Goal: Information Seeking & Learning: Learn about a topic

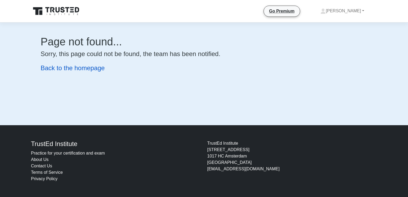
click at [86, 69] on link "Back to the homepage" at bounding box center [73, 67] width 64 height 7
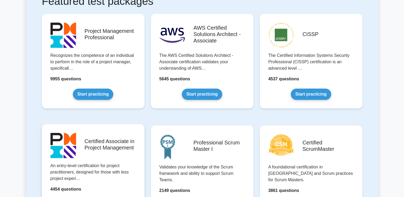
scroll to position [80, 0]
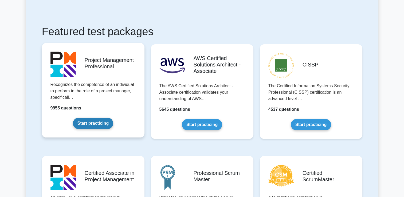
click at [99, 122] on link "Start practicing" at bounding box center [93, 123] width 40 height 11
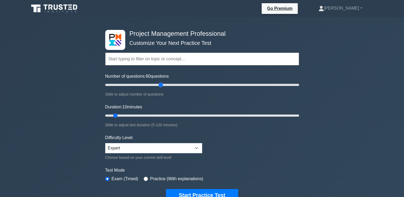
drag, startPoint x: 113, startPoint y: 85, endPoint x: 163, endPoint y: 85, distance: 50.5
type input "60"
click at [163, 85] on input "Number of questions: 60 questions" at bounding box center [202, 85] width 194 height 6
drag, startPoint x: 114, startPoint y: 114, endPoint x: 222, endPoint y: 118, distance: 108.6
type input "75"
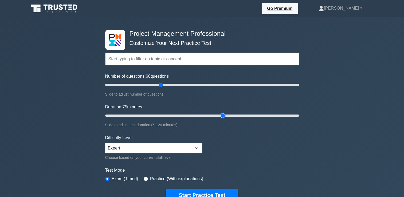
click at [222, 118] on input "Duration: 75 minutes" at bounding box center [202, 116] width 194 height 6
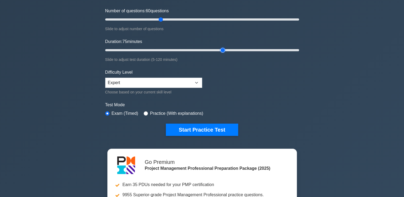
scroll to position [80, 0]
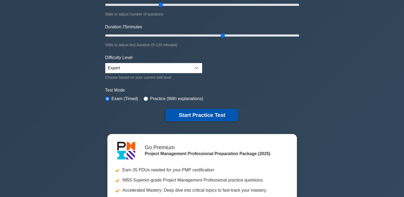
click at [199, 114] on button "Start Practice Test" at bounding box center [202, 115] width 72 height 12
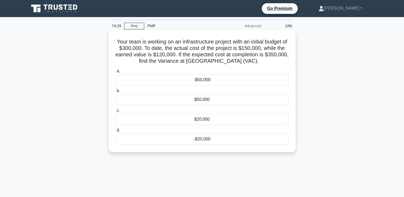
click at [202, 80] on div "-$50,000" at bounding box center [202, 79] width 173 height 11
click at [116, 73] on input "a. -$50,000" at bounding box center [116, 70] width 0 height 3
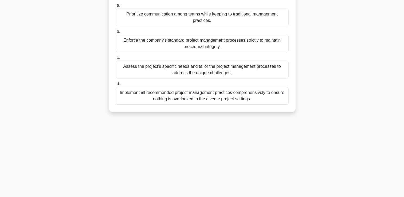
scroll to position [80, 0]
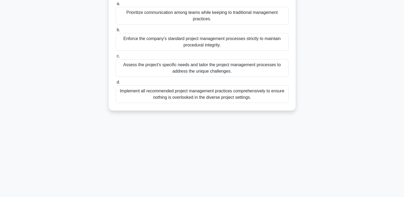
click at [211, 77] on div "Assess the project's specific needs and tailor the project management processes…" at bounding box center [202, 68] width 173 height 18
click at [116, 58] on input "c. Assess the project's specific needs and tailor the project management proces…" at bounding box center [116, 56] width 0 height 3
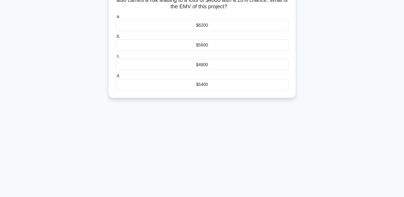
scroll to position [0, 0]
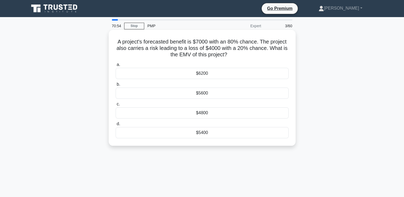
click at [214, 115] on div "$4800" at bounding box center [202, 112] width 173 height 11
click at [116, 106] on input "c. $4800" at bounding box center [116, 104] width 0 height 3
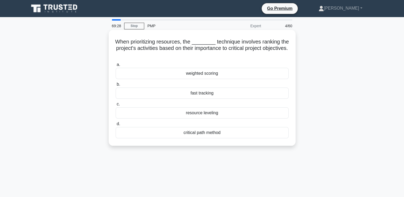
click at [212, 73] on div "weighted scoring" at bounding box center [202, 73] width 173 height 11
click at [116, 67] on input "a. weighted scoring" at bounding box center [116, 64] width 0 height 3
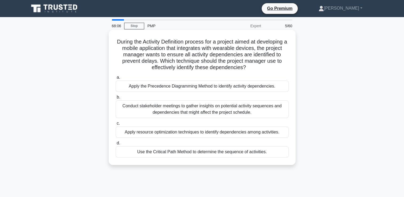
click at [187, 87] on div "Apply the Precedence Diagramming Method to identify activity dependencies." at bounding box center [202, 86] width 173 height 11
click at [116, 79] on input "a. Apply the Precedence Diagramming Method to identify activity dependencies." at bounding box center [116, 77] width 0 height 3
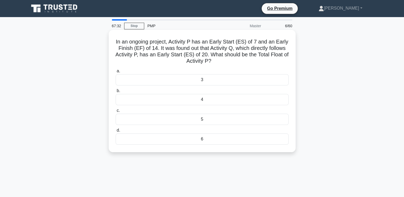
click at [206, 140] on div "6" at bounding box center [202, 139] width 173 height 11
click at [116, 132] on input "d. 6" at bounding box center [116, 130] width 0 height 3
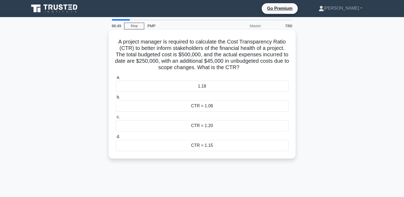
click at [206, 126] on div "CTR = 1.20" at bounding box center [202, 125] width 173 height 11
click at [116, 119] on input "c. CTR = 1.20" at bounding box center [116, 116] width 0 height 3
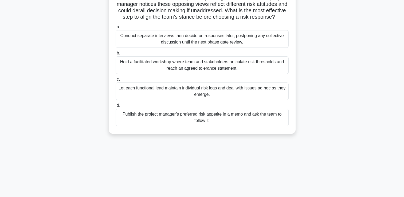
scroll to position [38, 0]
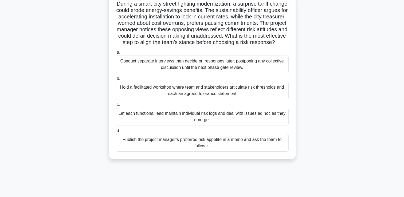
click at [197, 99] on div "Hold a facilitated workshop where team and stakeholders articulate risk thresho…" at bounding box center [202, 91] width 173 height 18
click at [116, 80] on input "b. Hold a facilitated workshop where team and stakeholders articulate risk thre…" at bounding box center [116, 78] width 0 height 3
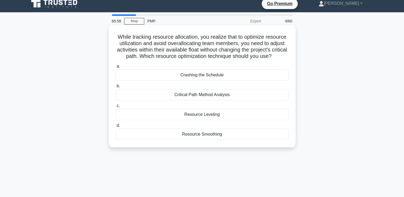
scroll to position [0, 0]
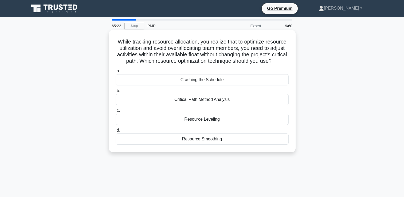
click at [205, 145] on div "Resource Smoothing" at bounding box center [202, 139] width 173 height 11
click at [116, 132] on input "d. Resource Smoothing" at bounding box center [116, 130] width 0 height 3
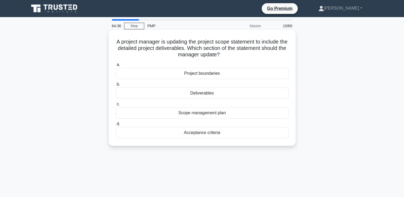
click at [203, 96] on div "Deliverables" at bounding box center [202, 93] width 173 height 11
click at [116, 86] on input "b. Deliverables" at bounding box center [116, 84] width 0 height 3
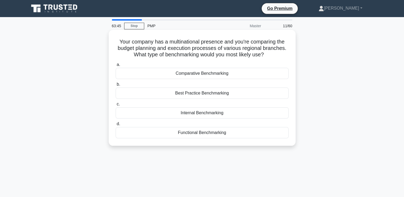
click at [196, 94] on div "Best Practice Benchmarking" at bounding box center [202, 93] width 173 height 11
click at [116, 86] on input "b. Best Practice Benchmarking" at bounding box center [116, 84] width 0 height 3
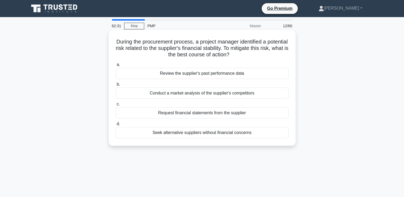
click at [216, 75] on div "Review the supplier's past performance data" at bounding box center [202, 73] width 173 height 11
click at [116, 67] on input "a. Review the supplier's past performance data" at bounding box center [116, 64] width 0 height 3
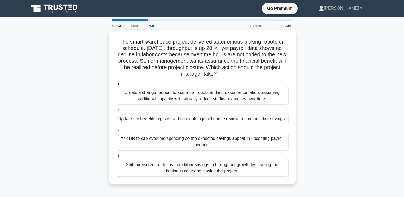
click at [202, 98] on div "Create a change request to add more robots and increased automation, assuming a…" at bounding box center [202, 96] width 173 height 18
click at [155, 96] on div "Create a change request to add more robots and increased automation, assuming a…" at bounding box center [202, 96] width 173 height 18
click at [116, 86] on input "a. Create a change request to add more robots and increased automation, assumin…" at bounding box center [116, 83] width 0 height 3
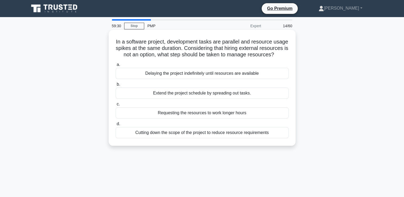
click at [206, 99] on div "Extend the project schedule by spreading out tasks." at bounding box center [202, 93] width 173 height 11
click at [116, 86] on input "b. Extend the project schedule by spreading out tasks." at bounding box center [116, 84] width 0 height 3
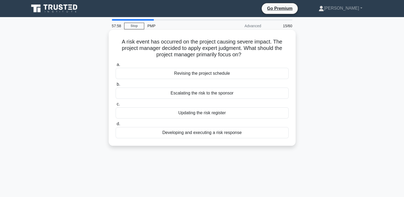
click at [194, 115] on div "Updating the risk register" at bounding box center [202, 112] width 173 height 11
click at [116, 106] on input "c. Updating the risk register" at bounding box center [116, 104] width 0 height 3
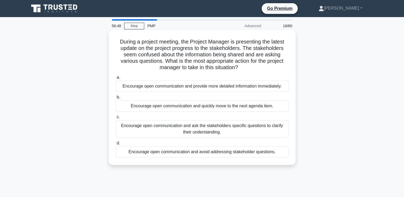
click at [226, 129] on div "Encourage open communication and ask the stakeholders specific questions to cla…" at bounding box center [202, 129] width 173 height 18
click at [116, 119] on input "c. Encourage open communication and ask the stakeholders specific questions to …" at bounding box center [116, 116] width 0 height 3
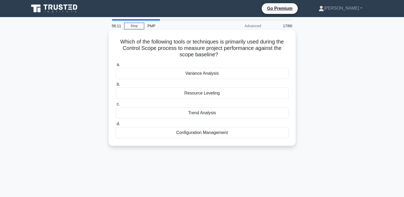
click at [192, 74] on div "Variance Analysis" at bounding box center [202, 73] width 173 height 11
click at [116, 67] on input "a. Variance Analysis" at bounding box center [116, 64] width 0 height 3
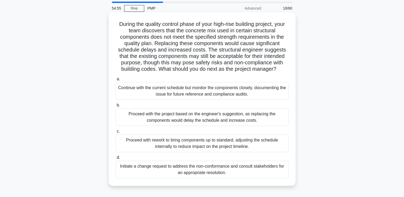
scroll to position [27, 0]
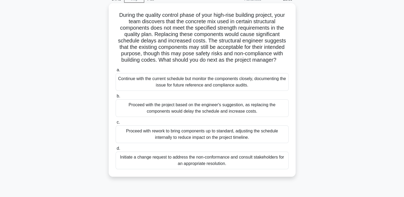
click at [210, 159] on div "Initiate a change request to address the non-conformance and consult stakeholde…" at bounding box center [202, 161] width 173 height 18
click at [116, 150] on input "d. Initiate a change request to address the non-conformance and consult stakeho…" at bounding box center [116, 148] width 0 height 3
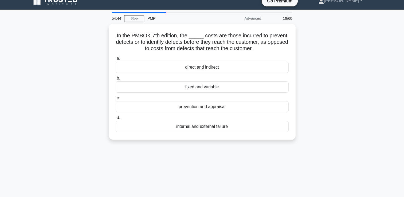
scroll to position [0, 0]
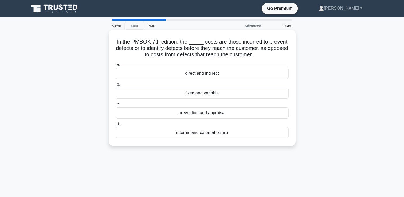
click at [201, 114] on div "prevention and appraisal" at bounding box center [202, 112] width 173 height 11
click at [116, 106] on input "c. prevention and appraisal" at bounding box center [116, 104] width 0 height 3
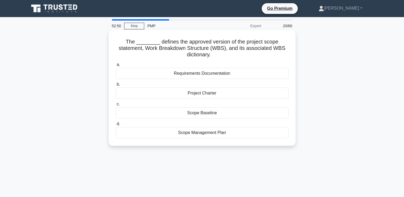
click at [207, 133] on div "Scope Management Plan" at bounding box center [202, 132] width 173 height 11
click at [116, 126] on input "d. Scope Management Plan" at bounding box center [116, 123] width 0 height 3
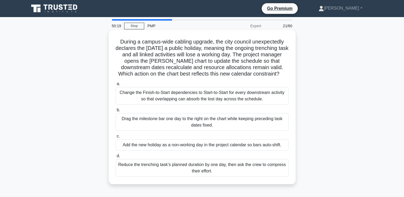
click at [180, 148] on div "Add the new holiday as a non-working day in the project calendar so bars auto-s…" at bounding box center [202, 144] width 173 height 11
click at [116, 138] on input "c. Add the new holiday as a non-working day in the project calendar so bars aut…" at bounding box center [116, 136] width 0 height 3
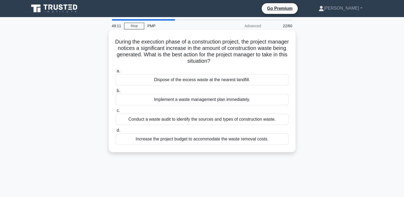
click at [200, 122] on div "Conduct a waste audit to identify the sources and types of construction waste." at bounding box center [202, 119] width 173 height 11
click at [116, 113] on input "c. Conduct a waste audit to identify the sources and types of construction wast…" at bounding box center [116, 110] width 0 height 3
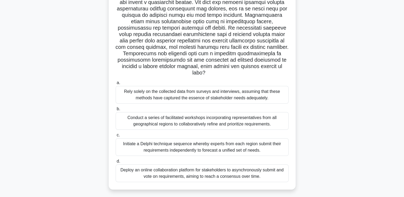
scroll to position [91, 0]
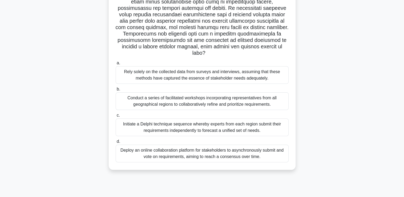
click at [213, 128] on div "Initiate a Delphi technique sequence whereby experts from each region submit th…" at bounding box center [202, 128] width 173 height 18
click at [116, 117] on input "c. Initiate a Delphi technique sequence whereby experts from each region submit…" at bounding box center [116, 115] width 0 height 3
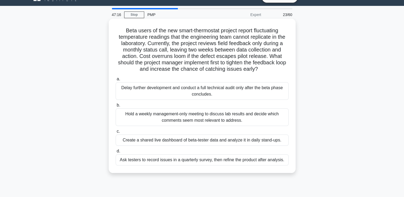
scroll to position [0, 0]
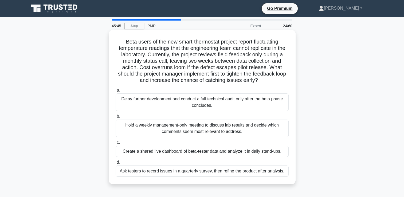
click at [238, 152] on div "Create a shared live dashboard of beta-tester data and analyze it in daily stan…" at bounding box center [202, 151] width 173 height 11
click at [116, 145] on input "c. Create a shared live dashboard of beta-tester data and analyze it in daily s…" at bounding box center [116, 142] width 0 height 3
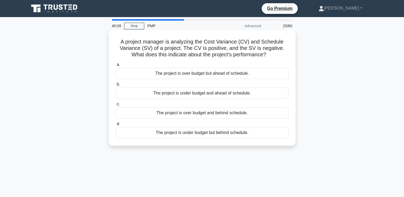
click at [207, 134] on div "The project is under budget but behind schedule." at bounding box center [202, 132] width 173 height 11
click at [116, 126] on input "d. The project is under budget but behind schedule." at bounding box center [116, 123] width 0 height 3
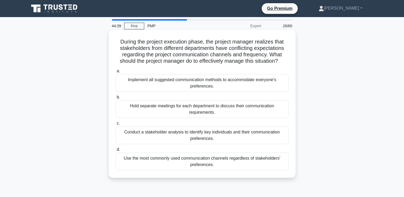
click at [214, 136] on div "Conduct a stakeholder analysis to identify key individuals and their communicat…" at bounding box center [202, 136] width 173 height 18
click at [116, 125] on input "c. Conduct a stakeholder analysis to identify key individuals and their communi…" at bounding box center [116, 123] width 0 height 3
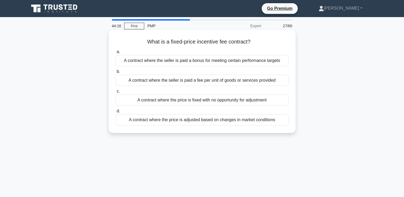
click at [191, 61] on div "A contract where the seller is paid a bonus for meeting certain performance tar…" at bounding box center [202, 60] width 173 height 11
click at [116, 54] on input "a. A contract where the seller is paid a bonus for meeting certain performance …" at bounding box center [116, 51] width 0 height 3
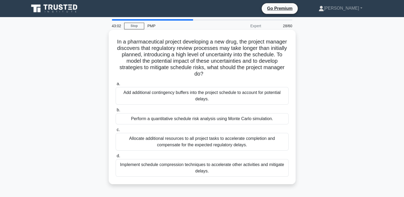
click at [205, 120] on div "Perform a quantitative schedule risk analysis using Monte Carlo simulation." at bounding box center [202, 118] width 173 height 11
click at [116, 112] on input "b. Perform a quantitative schedule risk analysis using Monte Carlo simulation." at bounding box center [116, 109] width 0 height 3
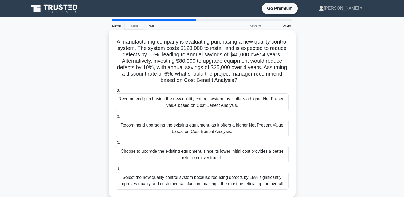
scroll to position [27, 0]
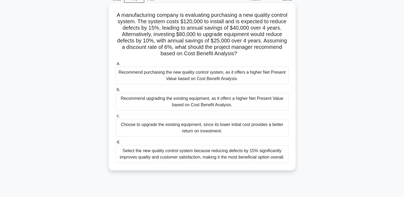
click at [184, 130] on div "Choose to upgrade the existing equipment, since its lower initial cost provides…" at bounding box center [202, 128] width 173 height 18
click at [116, 118] on input "c. Choose to upgrade the existing equipment, since its lower initial cost provi…" at bounding box center [116, 115] width 0 height 3
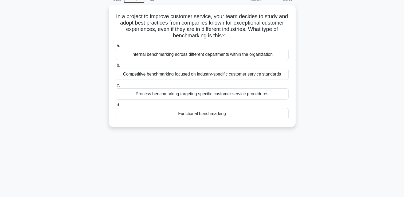
scroll to position [0, 0]
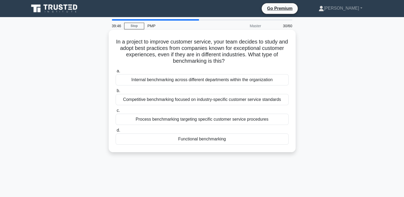
click at [217, 119] on div "Process benchmarking targeting specific customer service procedures" at bounding box center [202, 119] width 173 height 11
click at [116, 113] on input "c. Process benchmarking targeting specific customer service procedures" at bounding box center [116, 110] width 0 height 3
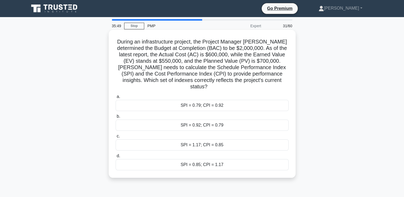
click at [209, 102] on div "SPI = 0.79; CPI = 0.92" at bounding box center [202, 105] width 173 height 11
click at [116, 99] on input "a. SPI = 0.79; CPI = 0.92" at bounding box center [116, 96] width 0 height 3
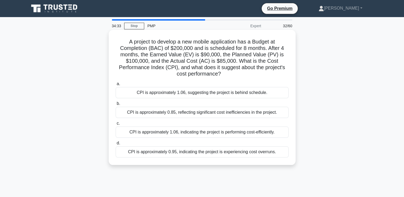
click at [266, 133] on div "CPI is approximately 1.06, indicating the project is performing cost-efficientl…" at bounding box center [202, 132] width 173 height 11
click at [116, 125] on input "c. CPI is approximately 1.06, indicating the project is performing cost-efficie…" at bounding box center [116, 123] width 0 height 3
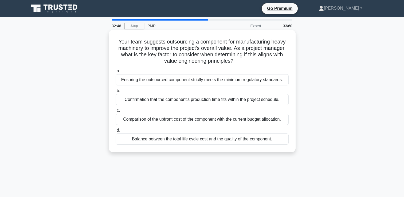
click at [256, 121] on div "Comparison of the upfront cost of the component with the current budget allocat…" at bounding box center [202, 119] width 173 height 11
click at [116, 113] on input "c. Comparison of the upfront cost of the component with the current budget allo…" at bounding box center [116, 110] width 0 height 3
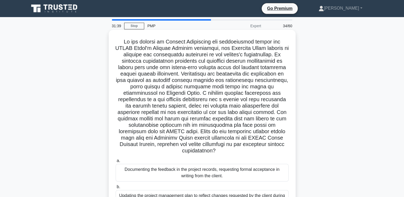
scroll to position [80, 0]
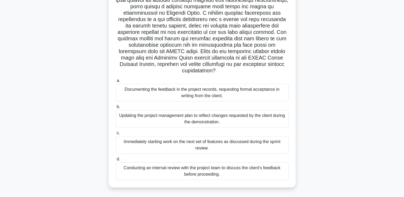
click at [204, 94] on div "Documenting the feedback in the project records, requesting formal acceptance i…" at bounding box center [202, 93] width 173 height 18
click at [116, 83] on input "a. Documenting the feedback in the project records, requesting formal acceptanc…" at bounding box center [116, 80] width 0 height 3
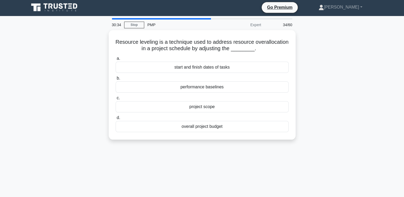
scroll to position [0, 0]
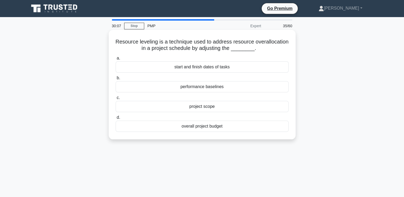
click at [206, 69] on div "start and finish dates of tasks" at bounding box center [202, 66] width 173 height 11
click at [116, 60] on input "a. start and finish dates of tasks" at bounding box center [116, 58] width 0 height 3
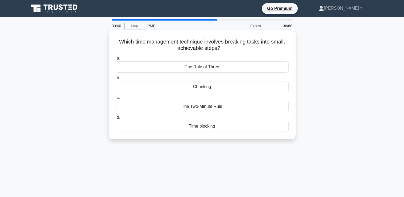
click at [197, 87] on div "Chunking" at bounding box center [202, 86] width 173 height 11
click at [116, 80] on input "b. Chunking" at bounding box center [116, 77] width 0 height 3
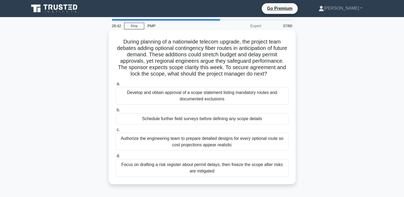
scroll to position [27, 0]
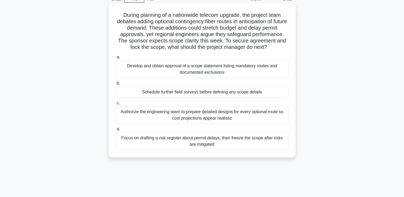
click at [208, 94] on div "Schedule further field surveys before defining any scope details" at bounding box center [202, 92] width 173 height 11
click at [116, 85] on input "b. Schedule further field surveys before defining any scope details" at bounding box center [116, 83] width 0 height 3
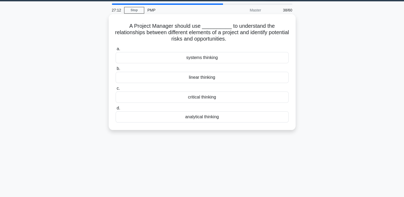
scroll to position [0, 0]
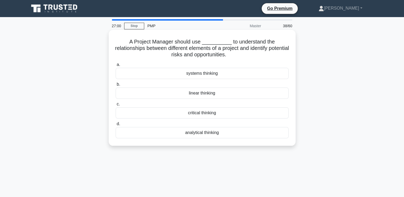
click at [200, 74] on div "systems thinking" at bounding box center [202, 73] width 173 height 11
click at [171, 73] on div "systems thinking" at bounding box center [202, 73] width 173 height 11
click at [116, 67] on input "a. systems thinking" at bounding box center [116, 64] width 0 height 3
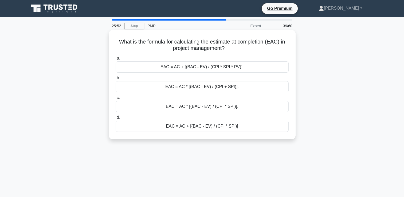
click at [206, 128] on div "EAC = AC + [(BAC - EV) / (CPI * SPI)]" at bounding box center [202, 126] width 173 height 11
click at [116, 119] on input "d. EAC = AC + [(BAC - EV) / (CPI * SPI)]" at bounding box center [116, 117] width 0 height 3
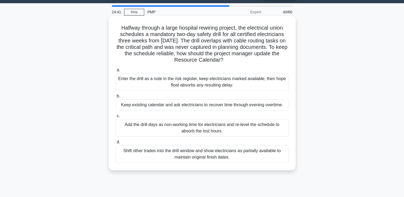
scroll to position [27, 0]
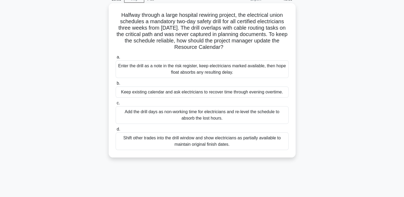
click at [220, 119] on div "Add the drill days as non-working time for electricians and re-level the schedu…" at bounding box center [202, 115] width 173 height 18
click at [116, 105] on input "c. Add the drill days as non-working time for electricians and re-level the sch…" at bounding box center [116, 103] width 0 height 3
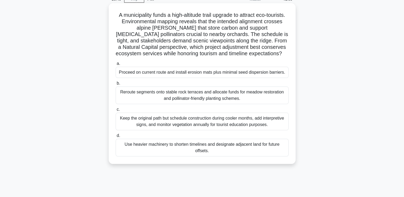
click at [155, 75] on div "Proceed on current route and install erosion mats plus minimal seed dispersion …" at bounding box center [202, 72] width 173 height 11
click at [116, 65] on input "a. Proceed on current route and install erosion mats plus minimal seed dispersi…" at bounding box center [116, 63] width 0 height 3
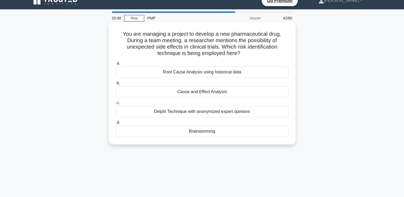
scroll to position [0, 0]
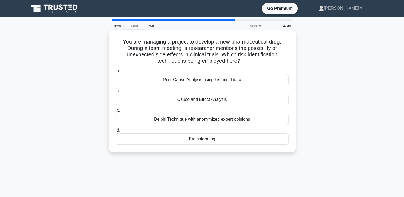
click at [198, 139] on div "Brainstorming" at bounding box center [202, 139] width 173 height 11
click at [116, 132] on input "d. Brainstorming" at bounding box center [116, 130] width 0 height 3
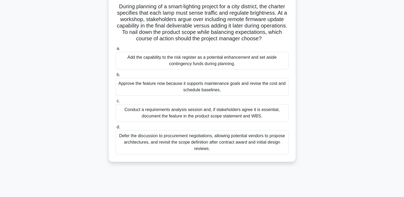
scroll to position [27, 0]
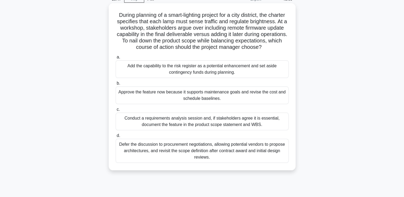
click at [175, 129] on div "Conduct a requirements analysis session and, if stakeholders agree it is essent…" at bounding box center [202, 122] width 173 height 18
click at [116, 111] on input "c. Conduct a requirements analysis session and, if stakeholders agree it is ess…" at bounding box center [116, 109] width 0 height 3
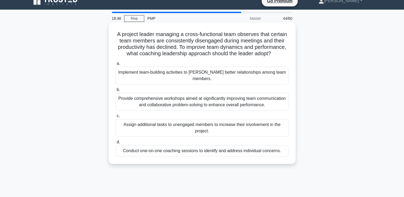
scroll to position [0, 0]
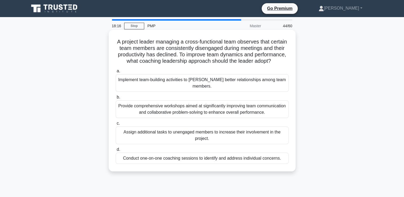
click at [149, 87] on div "Implement team-building activities to foster better relationships among team me…" at bounding box center [202, 83] width 173 height 18
click at [116, 73] on input "a. Implement team-building activities to foster better relationships among team…" at bounding box center [116, 70] width 0 height 3
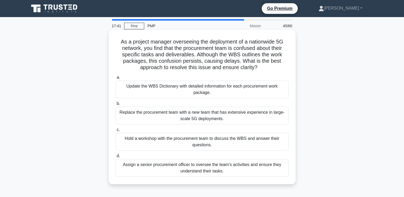
click at [196, 91] on div "Update the WBS Dictionary with detailed information for each procurement work p…" at bounding box center [202, 90] width 173 height 18
click at [116, 79] on input "a. Update the WBS Dictionary with detailed information for each procurement wor…" at bounding box center [116, 77] width 0 height 3
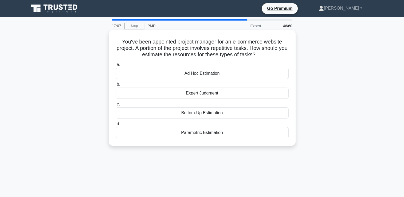
click at [206, 134] on div "Parametric Estimation" at bounding box center [202, 132] width 173 height 11
click at [116, 126] on input "d. Parametric Estimation" at bounding box center [116, 123] width 0 height 3
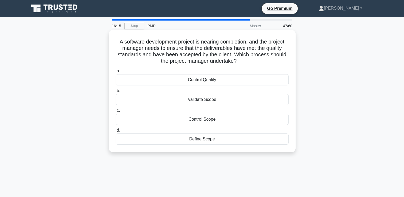
click at [200, 82] on div "Control Quality" at bounding box center [202, 79] width 173 height 11
click at [116, 73] on input "a. Control Quality" at bounding box center [116, 70] width 0 height 3
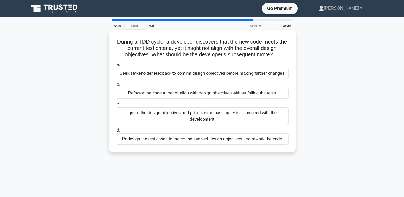
click at [269, 74] on div "Seek stakeholder feedback to confirm design objectives before making further ch…" at bounding box center [202, 73] width 173 height 11
click at [116, 67] on input "a. Seek stakeholder feedback to confirm design objectives before making further…" at bounding box center [116, 64] width 0 height 3
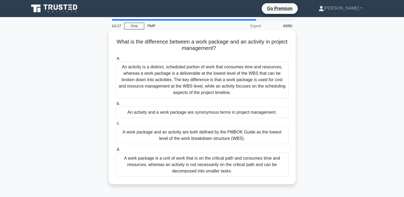
click at [183, 77] on div "An activity is a distinct, scheduled portion of work that consumes time and res…" at bounding box center [202, 79] width 173 height 37
click at [116, 60] on input "a. An activity is a distinct, scheduled portion of work that consumes time and …" at bounding box center [116, 58] width 0 height 3
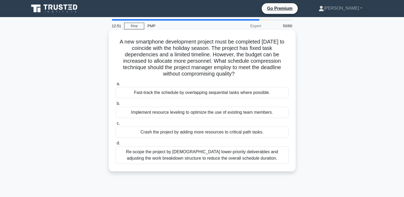
click at [182, 133] on div "Crash the project by adding more resources to critical path tasks." at bounding box center [202, 132] width 173 height 11
click at [116, 125] on input "c. Crash the project by adding more resources to critical path tasks." at bounding box center [116, 123] width 0 height 3
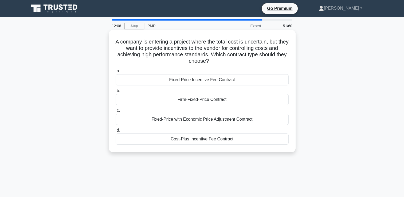
click at [205, 141] on div "Cost-Plus Incentive Fee Contract" at bounding box center [202, 139] width 173 height 11
click at [116, 132] on input "d. Cost-Plus Incentive Fee Contract" at bounding box center [116, 130] width 0 height 3
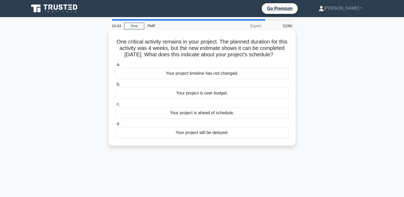
click at [212, 119] on div "Your project is ahead of schedule." at bounding box center [202, 112] width 173 height 11
click at [116, 106] on input "c. Your project is ahead of schedule." at bounding box center [116, 104] width 0 height 3
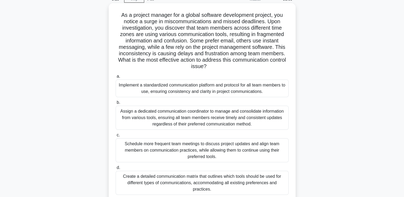
scroll to position [53, 0]
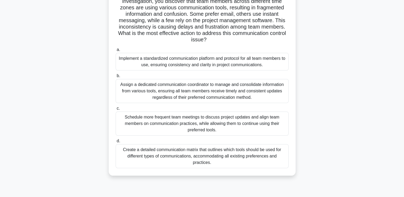
click at [168, 61] on div "Implement a standardized communication platform and protocol for all team membe…" at bounding box center [202, 62] width 173 height 18
click at [116, 52] on input "a. Implement a standardized communication platform and protocol for all team me…" at bounding box center [116, 49] width 0 height 3
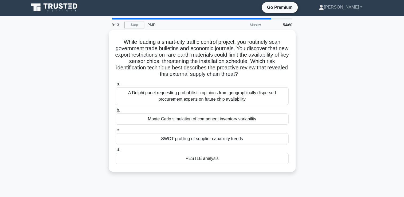
scroll to position [0, 0]
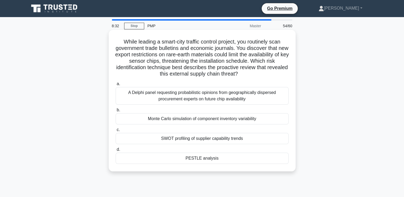
click at [201, 159] on div "PESTLE analysis" at bounding box center [202, 158] width 173 height 11
click at [116, 152] on input "d. PESTLE analysis" at bounding box center [116, 149] width 0 height 3
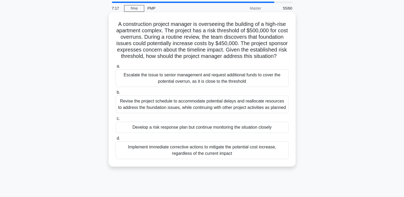
scroll to position [27, 0]
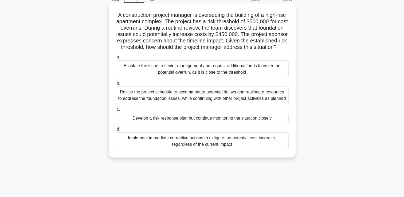
click at [218, 124] on div "Develop a risk response plan but continue monitoring the situation closely" at bounding box center [202, 118] width 173 height 11
click at [116, 111] on input "c. Develop a risk response plan but continue monitoring the situation closely" at bounding box center [116, 109] width 0 height 3
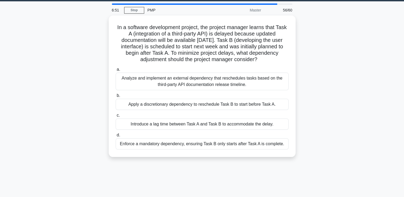
scroll to position [0, 0]
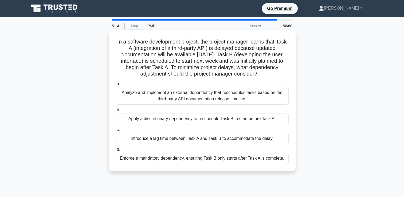
click at [232, 140] on div "Introduce a lag time between Task A and Task B to accommodate the delay." at bounding box center [202, 138] width 173 height 11
click at [116, 132] on input "c. Introduce a lag time between Task A and Task B to accommodate the delay." at bounding box center [116, 129] width 0 height 3
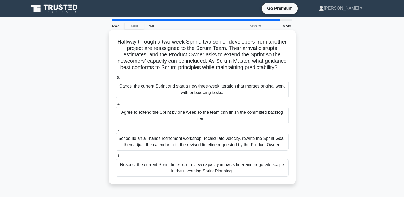
scroll to position [27, 0]
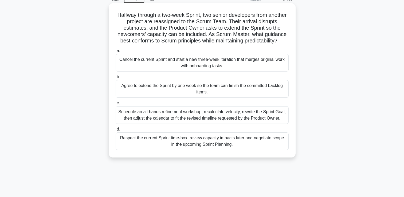
click at [213, 91] on div "Agree to extend the Sprint by one week so the team can finish the committed bac…" at bounding box center [202, 89] width 173 height 18
click at [116, 79] on input "b. Agree to extend the Sprint by one week so the team can finish the committed …" at bounding box center [116, 76] width 0 height 3
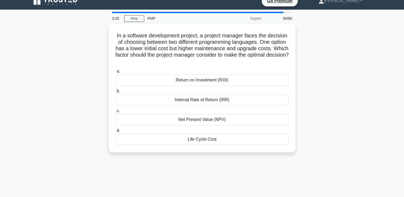
scroll to position [0, 0]
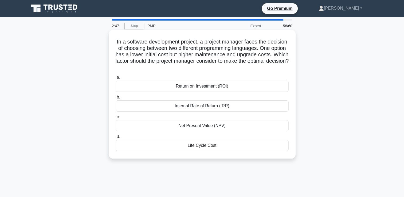
click at [203, 147] on div "Life Cycle Cost" at bounding box center [202, 145] width 173 height 11
click at [116, 139] on input "d. Life Cycle Cost" at bounding box center [116, 136] width 0 height 3
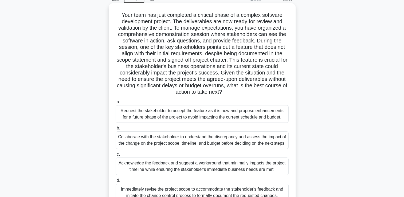
scroll to position [53, 0]
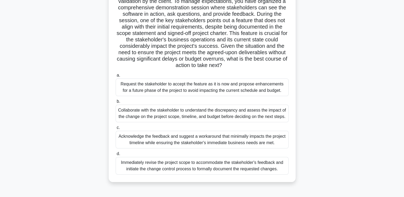
click at [176, 114] on div "Collaborate with the stakeholder to understand the discrepancy and assess the i…" at bounding box center [202, 114] width 173 height 18
click at [116, 103] on input "b. Collaborate with the stakeholder to understand the discrepancy and assess th…" at bounding box center [116, 101] width 0 height 3
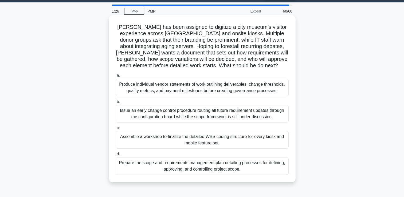
scroll to position [0, 0]
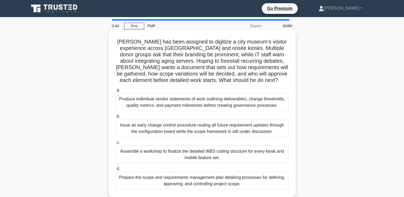
click at [222, 182] on div "Prepare the scope and requirements management plan detailing processes for defi…" at bounding box center [202, 181] width 173 height 18
click at [116, 171] on input "d. Prepare the scope and requirements management plan detailing processes for d…" at bounding box center [116, 168] width 0 height 3
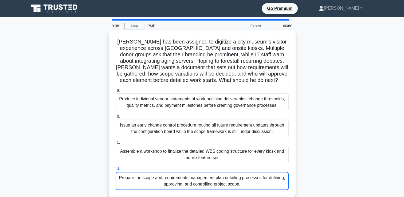
click at [192, 182] on div "Prepare the scope and requirements management plan detailing processes for defi…" at bounding box center [202, 181] width 173 height 18
click at [116, 171] on input "d. Prepare the scope and requirements management plan detailing processes for d…" at bounding box center [116, 168] width 0 height 3
click at [187, 180] on div "Prepare the scope and requirements management plan detailing processes for defi…" at bounding box center [202, 181] width 173 height 18
click at [116, 171] on input "d. Prepare the scope and requirements management plan detailing processes for d…" at bounding box center [116, 168] width 0 height 3
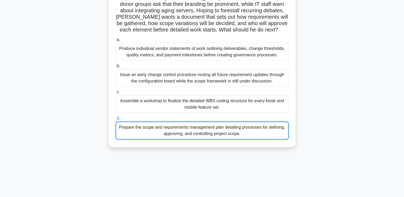
scroll to position [53, 0]
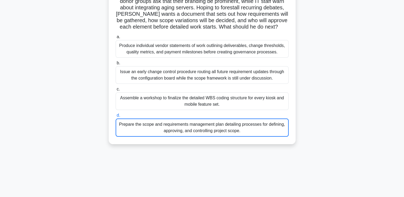
click at [206, 127] on div "Prepare the scope and requirements management plan detailing processes for defi…" at bounding box center [202, 128] width 173 height 18
click at [116, 117] on input "d. Prepare the scope and requirements management plan detailing processes for d…" at bounding box center [116, 115] width 0 height 3
click at [204, 127] on div "Prepare the scope and requirements management plan detailing processes for defi…" at bounding box center [202, 128] width 173 height 18
click at [116, 117] on input "d. Prepare the scope and requirements management plan detailing processes for d…" at bounding box center [116, 115] width 0 height 3
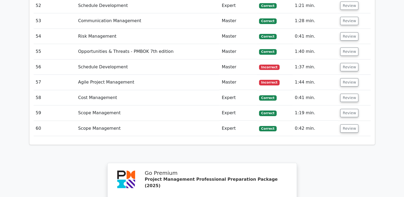
scroll to position [1727, 0]
